Goal: Use online tool/utility: Utilize a website feature to perform a specific function

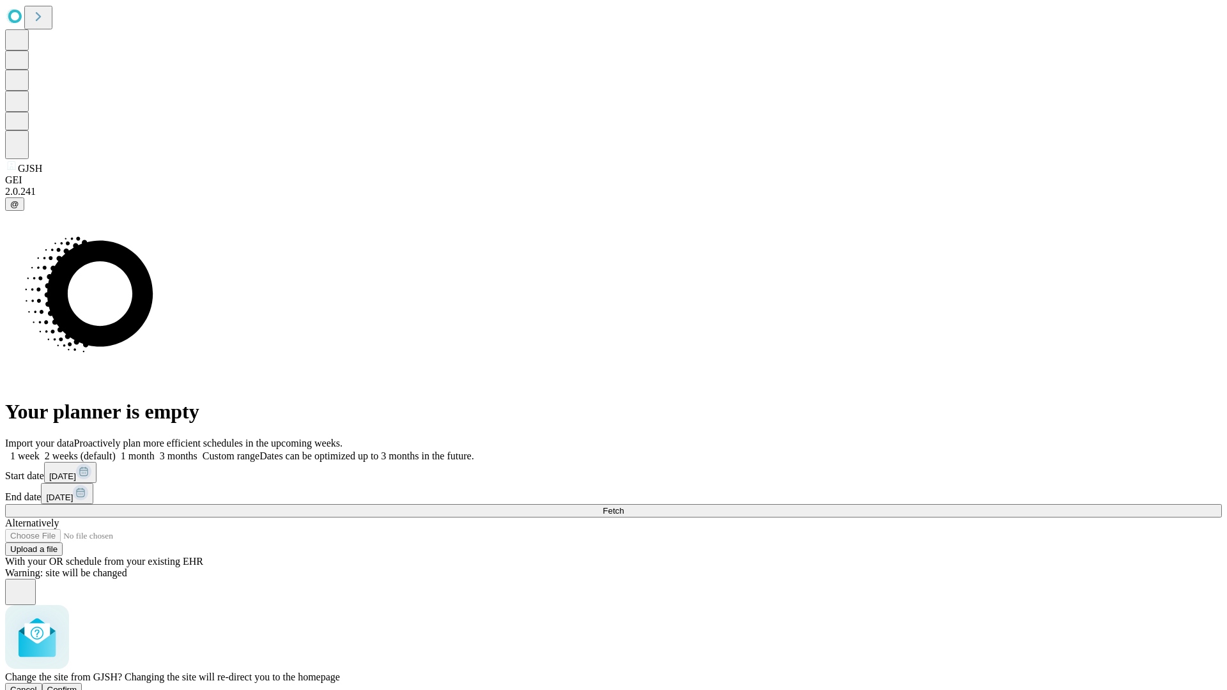
click at [77, 685] on span "Confirm" at bounding box center [62, 690] width 30 height 10
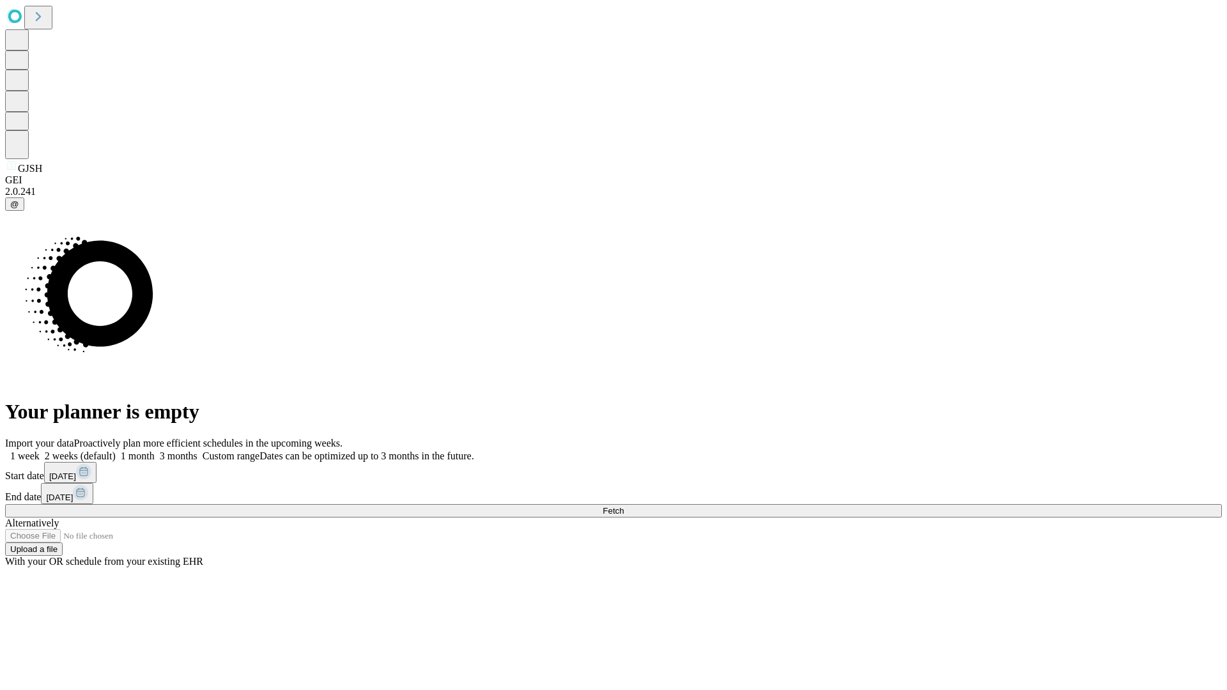
click at [40, 451] on label "1 week" at bounding box center [22, 456] width 35 height 11
click at [624, 506] on span "Fetch" at bounding box center [613, 511] width 21 height 10
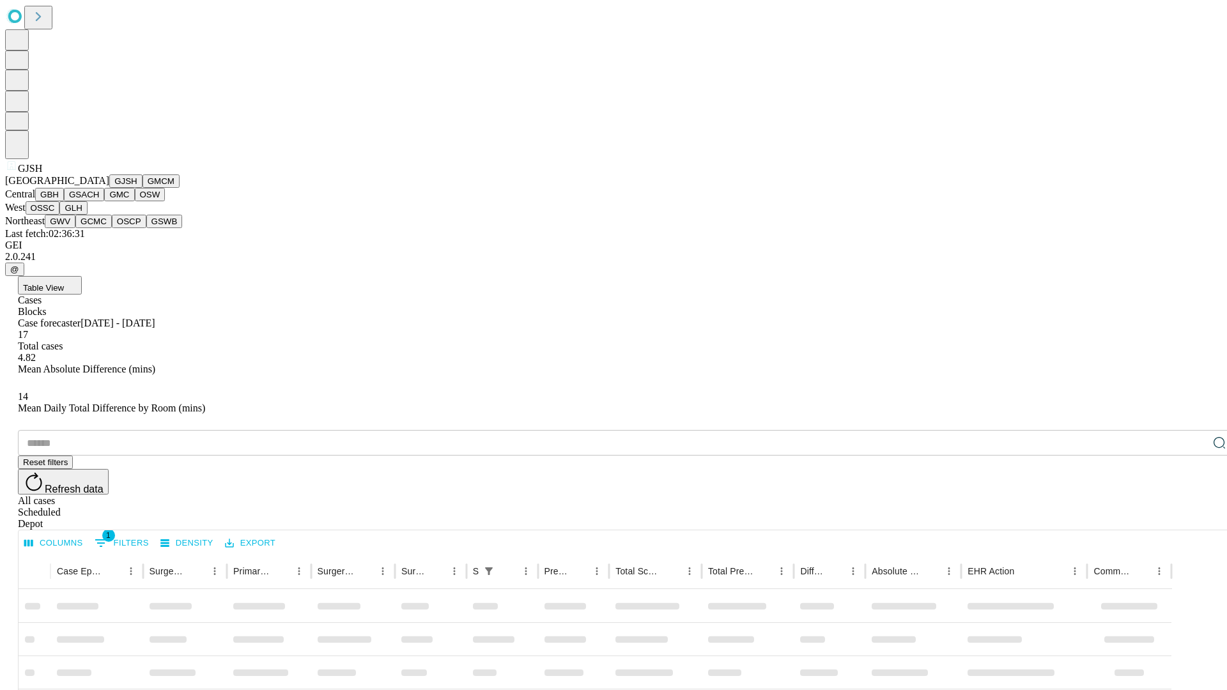
click at [143, 188] on button "GMCM" at bounding box center [161, 180] width 37 height 13
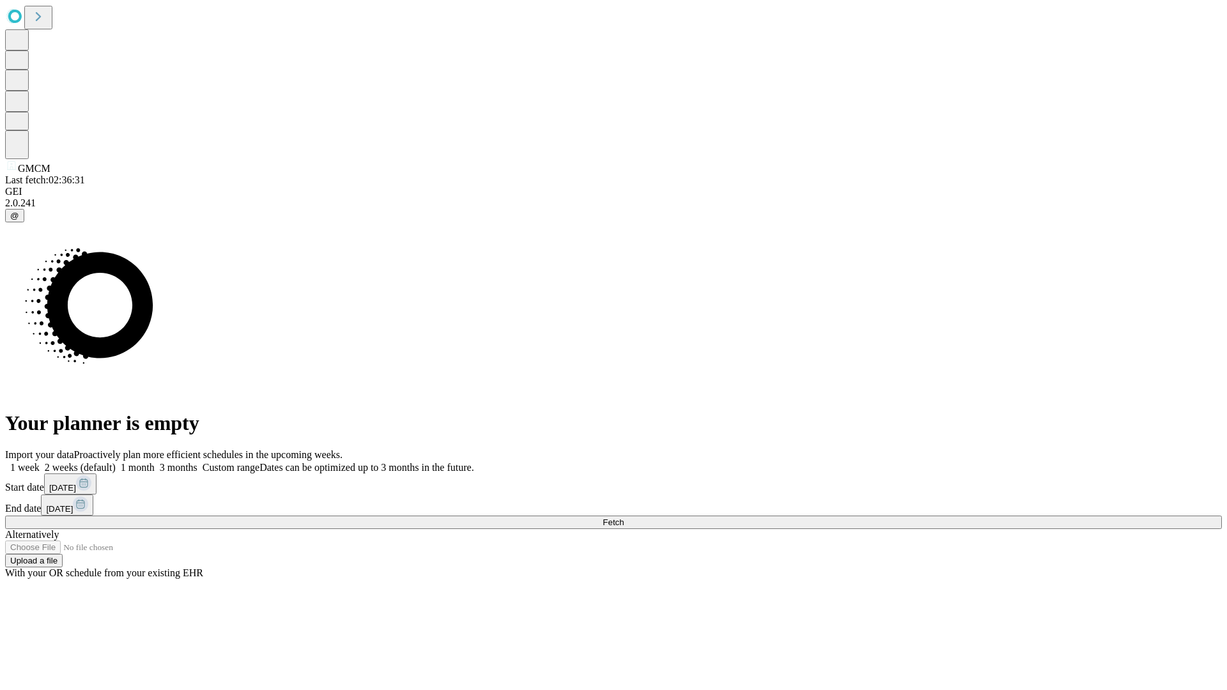
click at [40, 462] on label "1 week" at bounding box center [22, 467] width 35 height 11
click at [624, 518] on span "Fetch" at bounding box center [613, 523] width 21 height 10
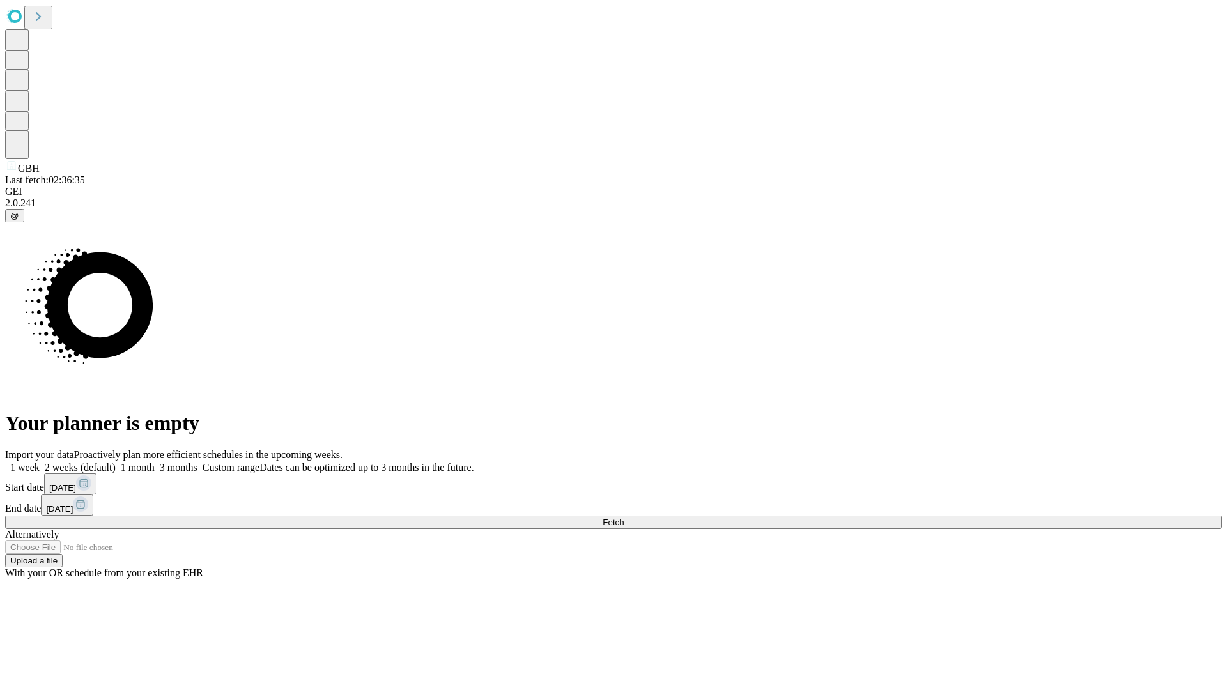
click at [40, 462] on label "1 week" at bounding box center [22, 467] width 35 height 11
click at [624, 518] on span "Fetch" at bounding box center [613, 523] width 21 height 10
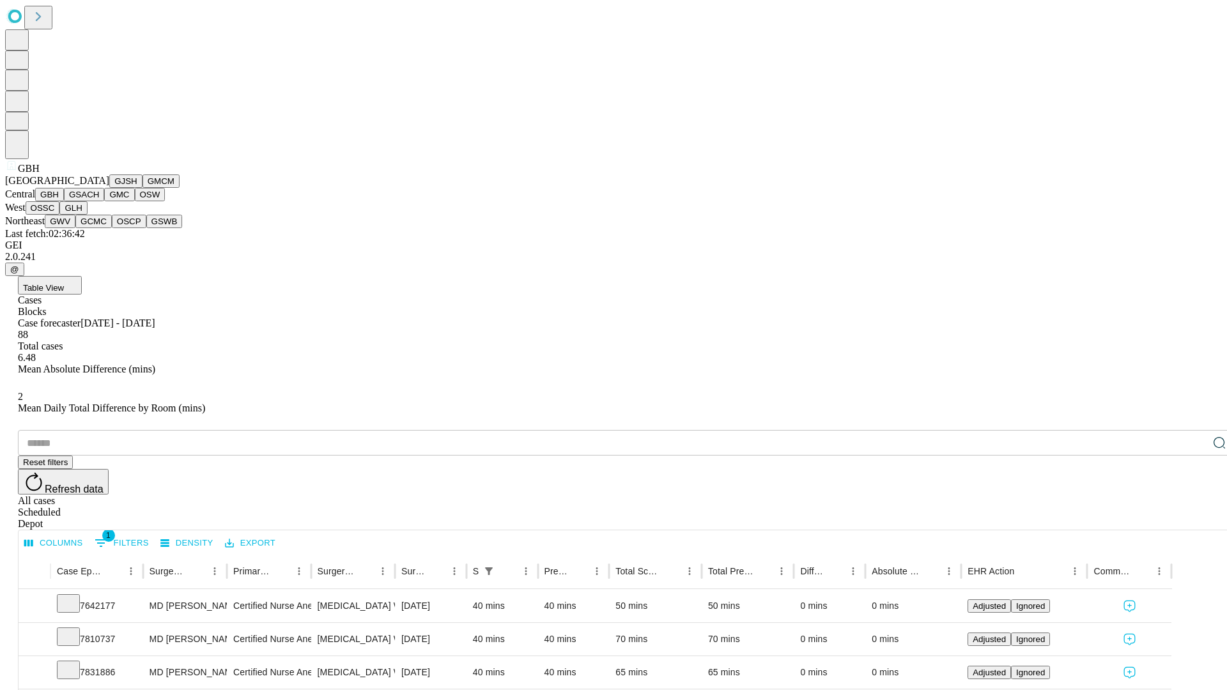
click at [99, 201] on button "GSACH" at bounding box center [84, 194] width 40 height 13
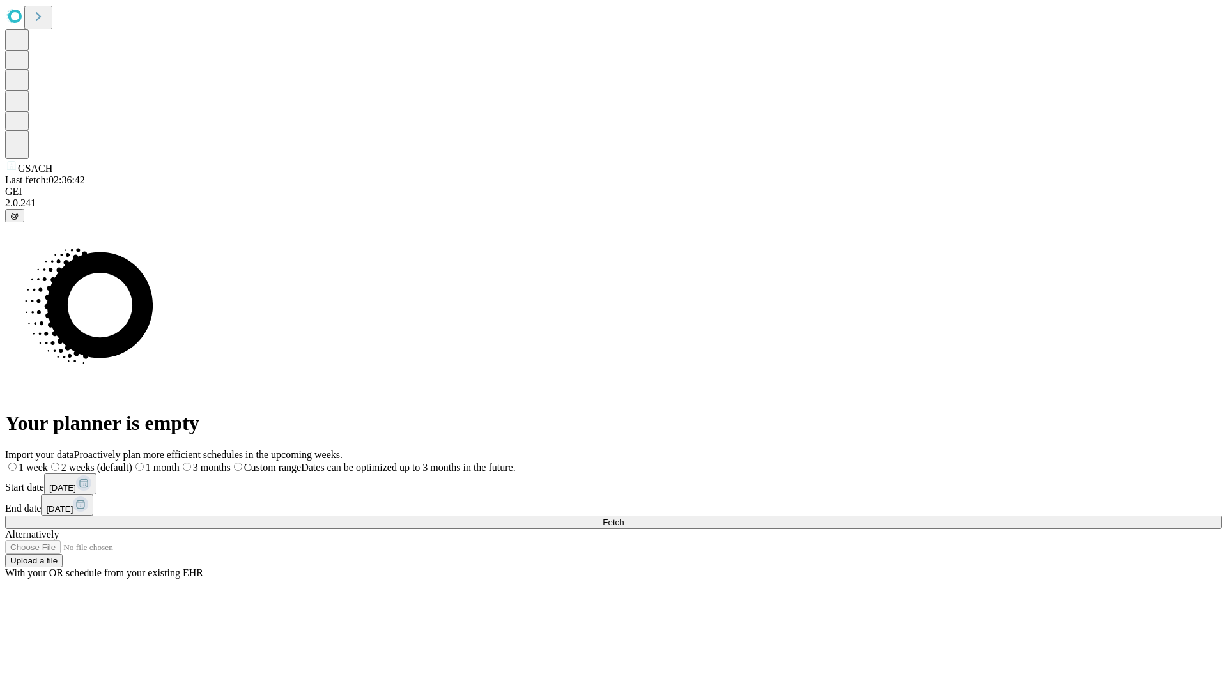
click at [48, 462] on label "1 week" at bounding box center [26, 467] width 43 height 11
click at [624, 518] on span "Fetch" at bounding box center [613, 523] width 21 height 10
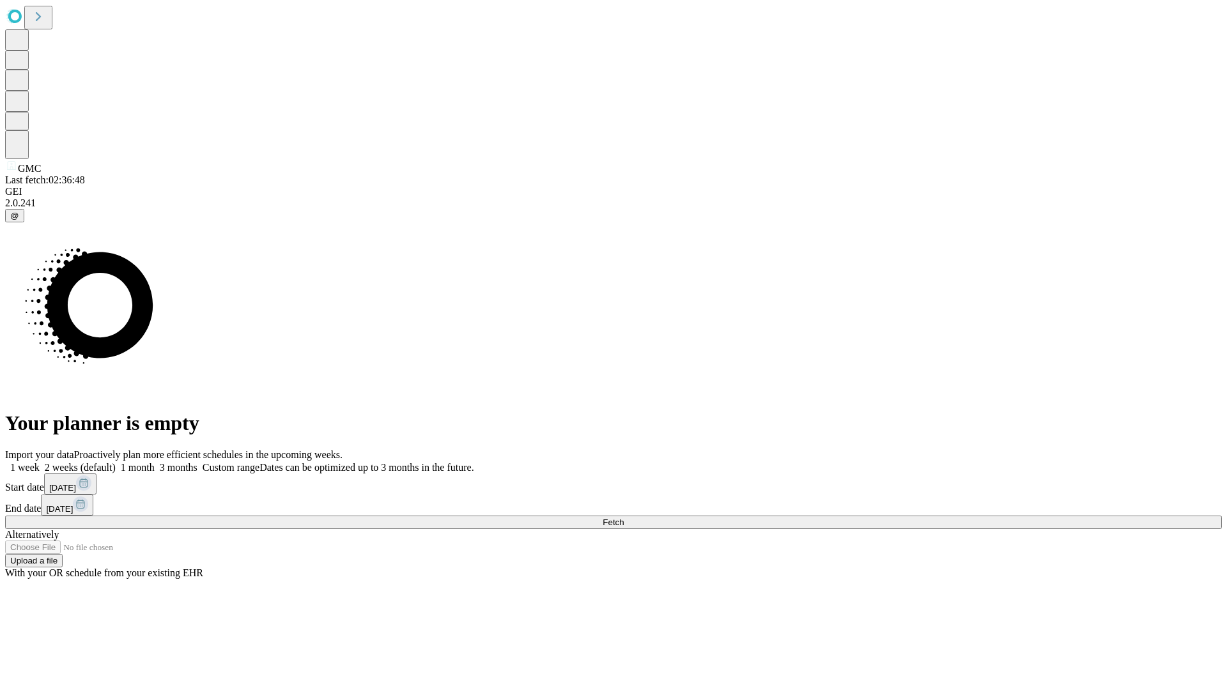
click at [40, 462] on label "1 week" at bounding box center [22, 467] width 35 height 11
click at [624, 518] on span "Fetch" at bounding box center [613, 523] width 21 height 10
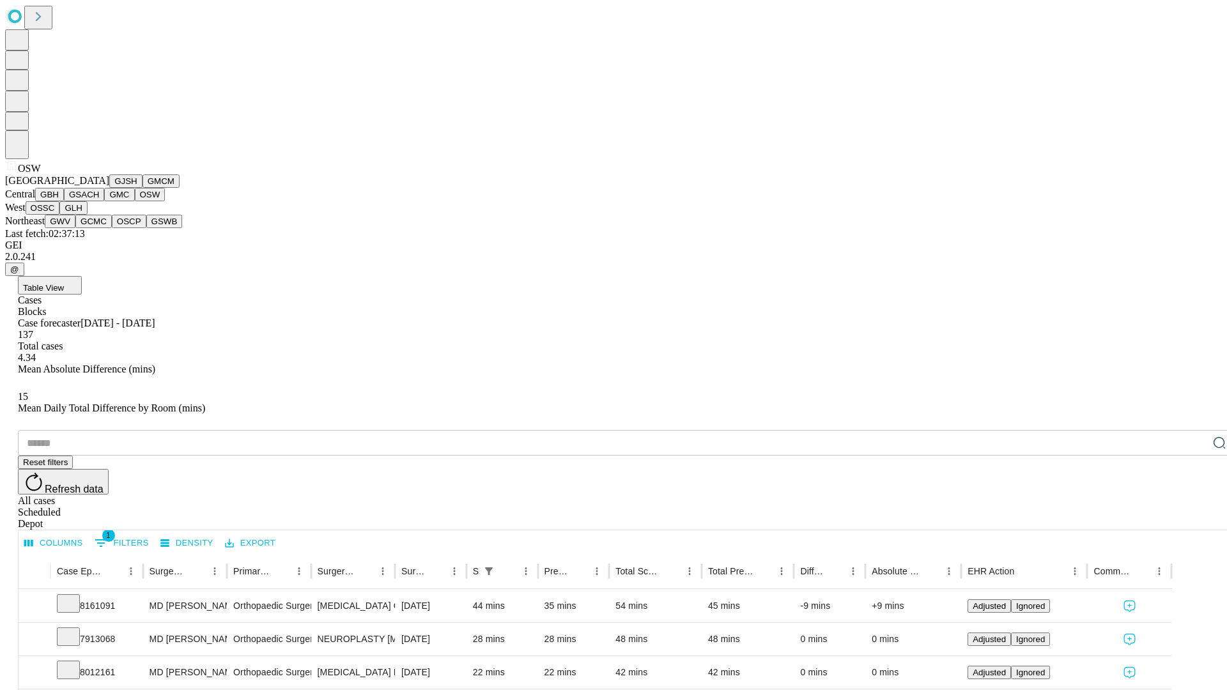
click at [60, 215] on button "OSSC" at bounding box center [43, 207] width 35 height 13
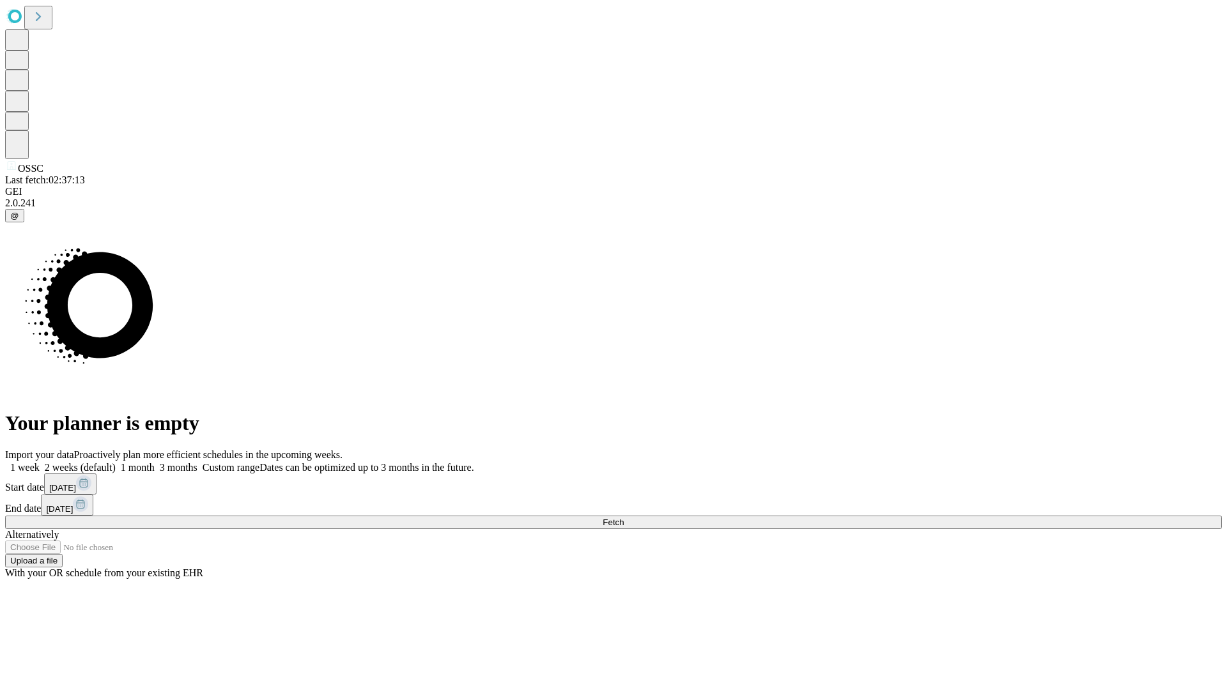
click at [40, 462] on label "1 week" at bounding box center [22, 467] width 35 height 11
click at [624, 518] on span "Fetch" at bounding box center [613, 523] width 21 height 10
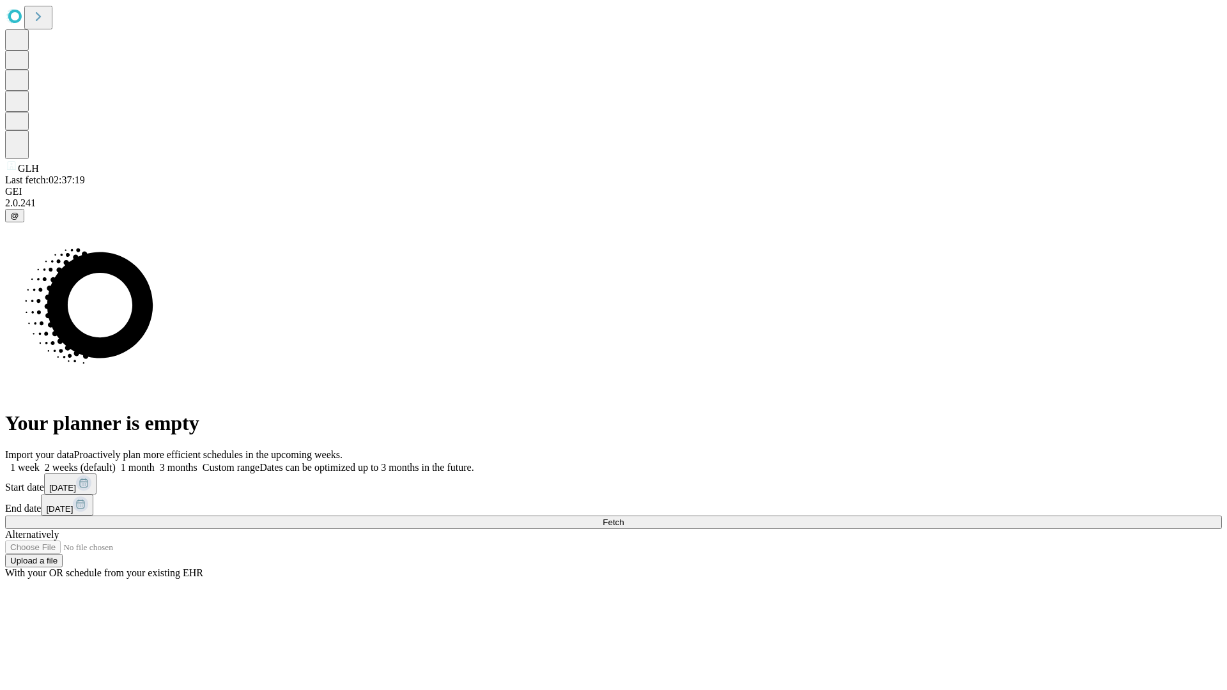
click at [40, 462] on label "1 week" at bounding box center [22, 467] width 35 height 11
click at [624, 518] on span "Fetch" at bounding box center [613, 523] width 21 height 10
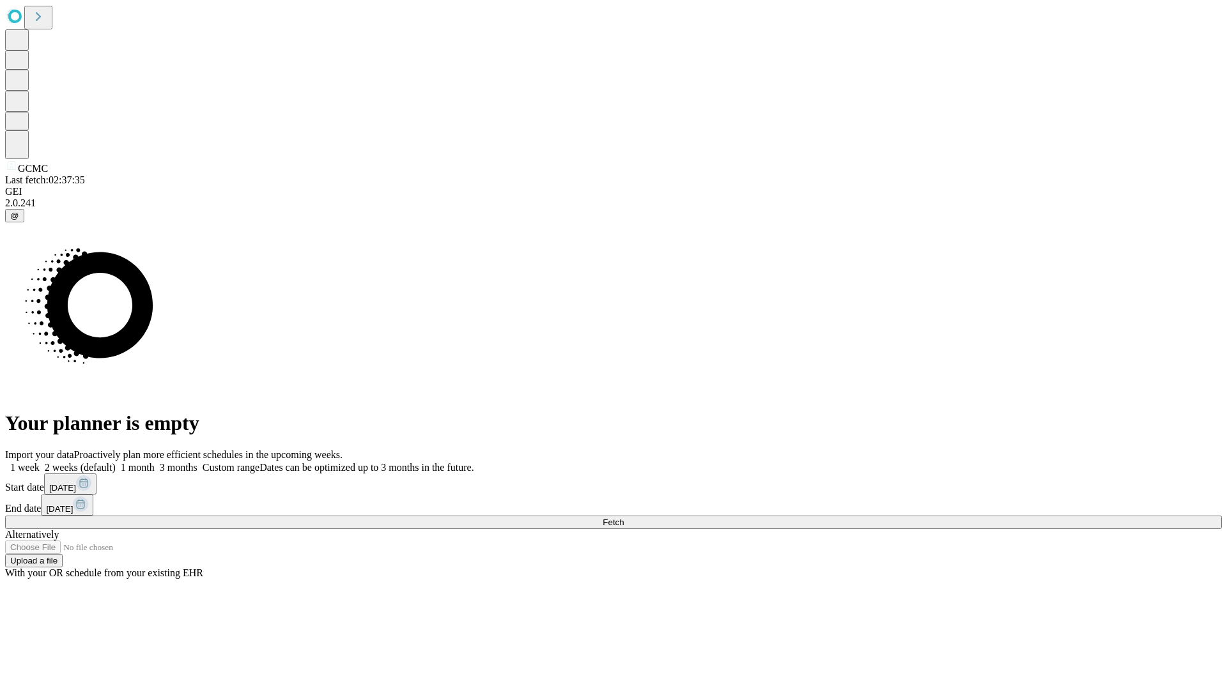
click at [40, 462] on label "1 week" at bounding box center [22, 467] width 35 height 11
click at [624, 518] on span "Fetch" at bounding box center [613, 523] width 21 height 10
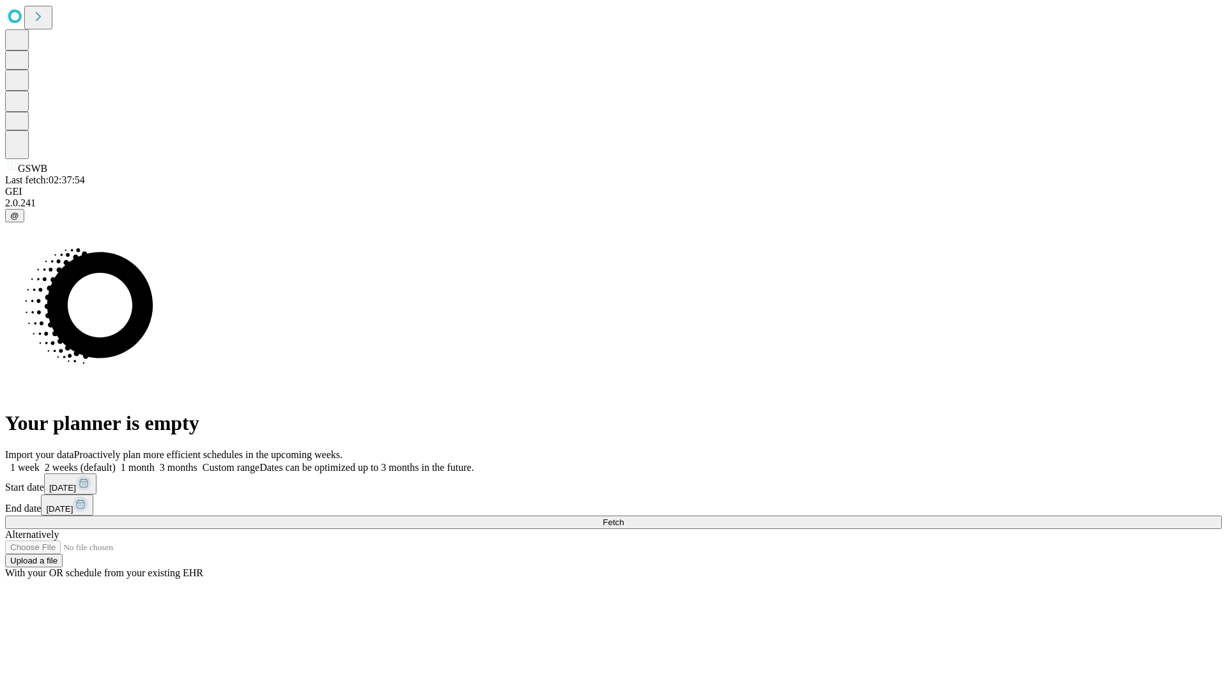
click at [40, 462] on label "1 week" at bounding box center [22, 467] width 35 height 11
click at [624, 518] on span "Fetch" at bounding box center [613, 523] width 21 height 10
